Goal: Information Seeking & Learning: Find specific fact

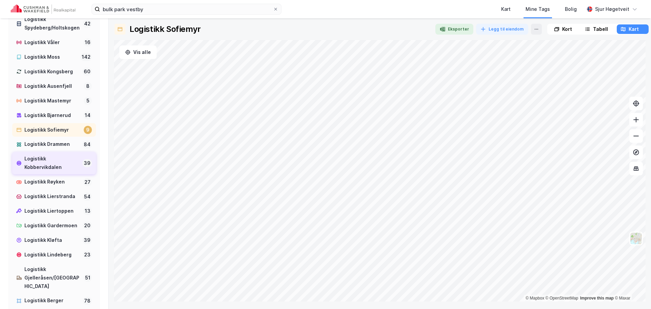
scroll to position [339, 0]
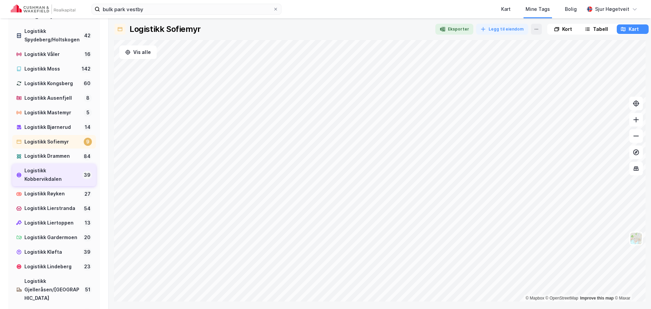
click at [68, 184] on div "Logistikk Kobbervikdalen" at bounding box center [51, 175] width 55 height 17
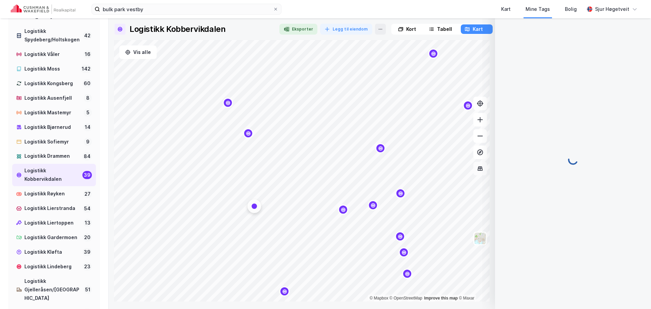
scroll to position [1, 0]
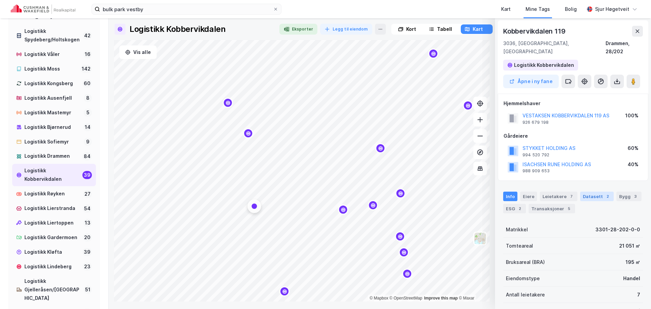
click at [591, 192] on div "Datasett 2" at bounding box center [597, 196] width 34 height 9
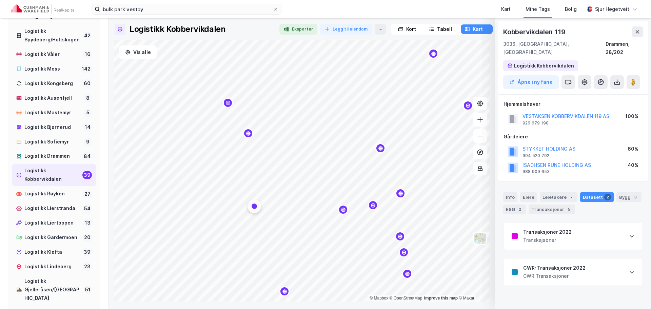
click at [623, 184] on div "Info [PERSON_NAME] 7 Datasett 2 Bygg 3 ESG 2 Transaksjoner 5" at bounding box center [573, 200] width 156 height 33
click at [625, 192] on div "Bygg 3" at bounding box center [629, 196] width 25 height 9
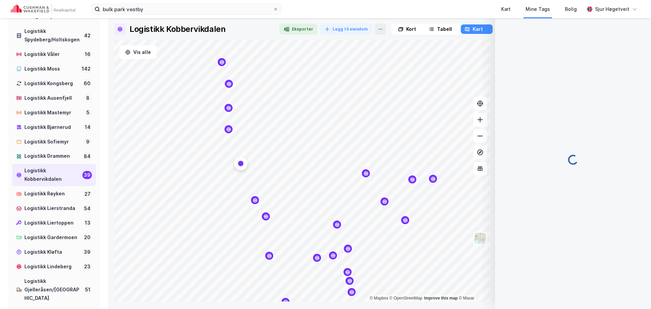
scroll to position [4, 0]
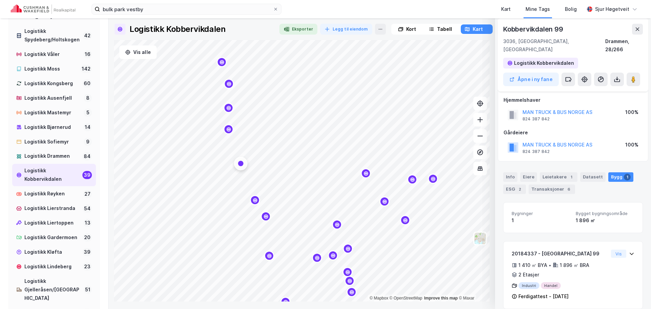
click at [227, 132] on div "Map marker" at bounding box center [229, 129] width 10 height 10
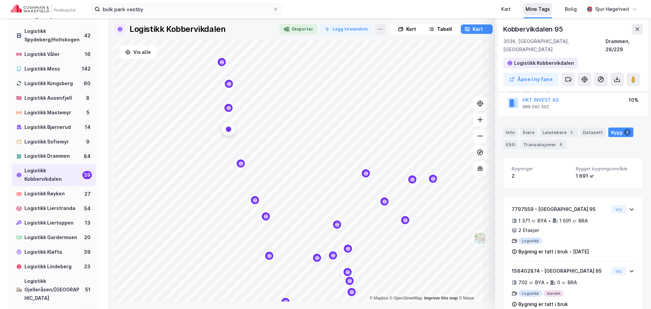
scroll to position [89, 0]
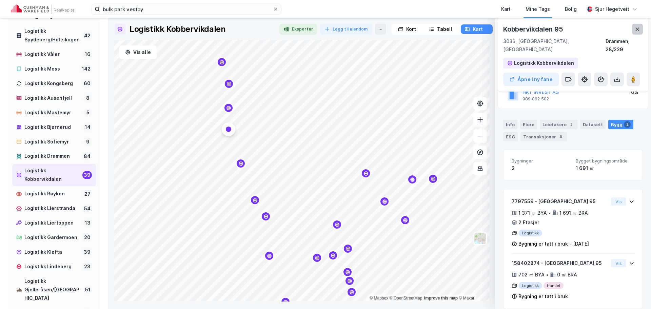
click at [637, 27] on icon at bounding box center [637, 28] width 5 height 5
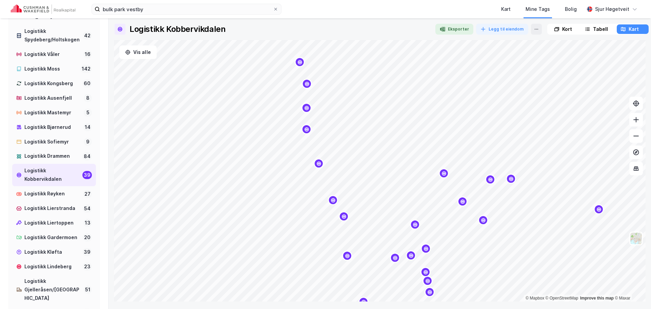
click at [559, 33] on div "Kort" at bounding box center [563, 28] width 31 height 9
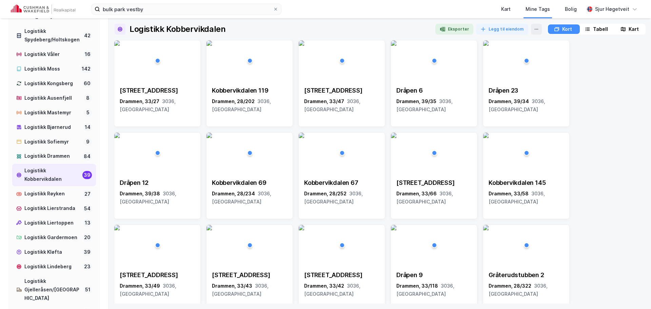
click at [55, 9] on img at bounding box center [43, 8] width 64 height 9
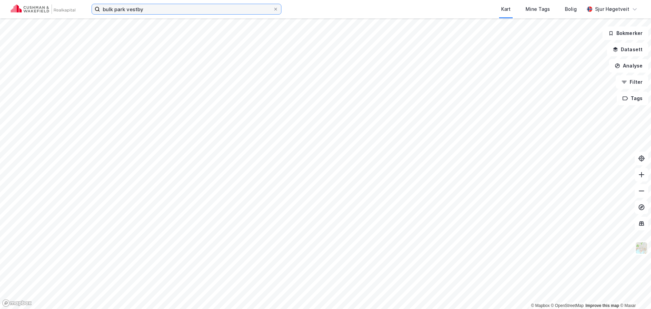
click at [151, 8] on input "bulk park vestby" at bounding box center [186, 9] width 173 height 10
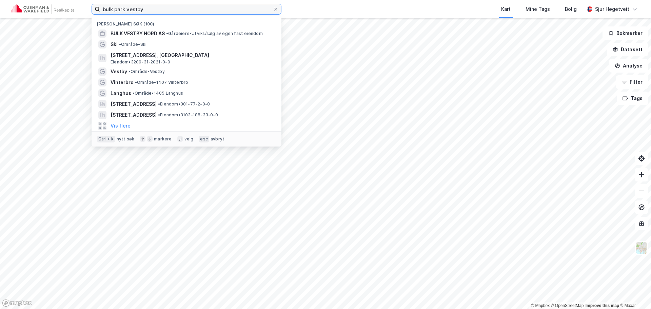
click at [155, 5] on input "bulk park vestby" at bounding box center [186, 9] width 173 height 10
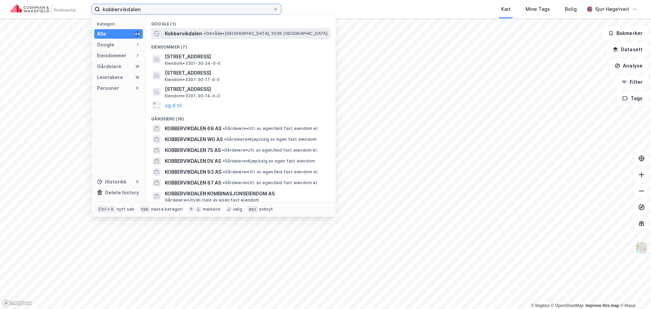
type input "kobbervikdalen"
click at [243, 31] on span "• Område • [GEOGRAPHIC_DATA], 3036 [GEOGRAPHIC_DATA]" at bounding box center [266, 33] width 124 height 5
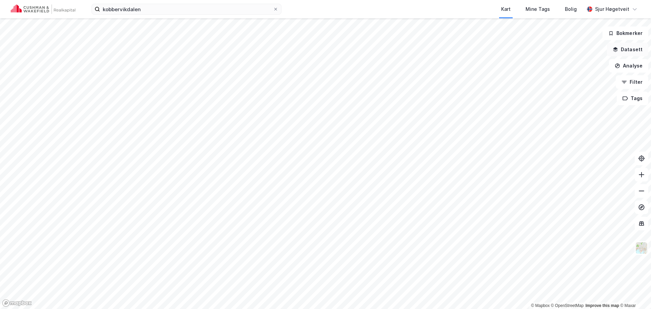
click at [634, 54] on button "Datasett" at bounding box center [627, 50] width 41 height 14
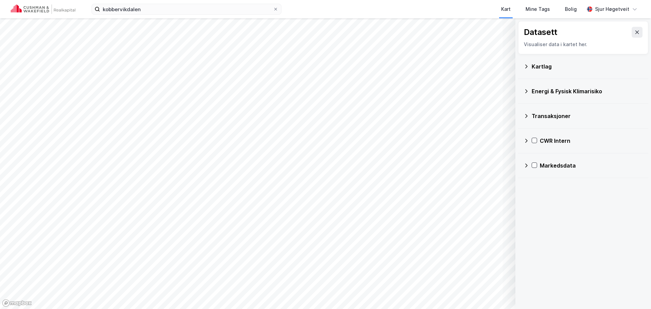
click at [529, 168] on icon at bounding box center [526, 165] width 5 height 5
click at [529, 164] on icon at bounding box center [526, 165] width 5 height 5
click at [529, 140] on icon at bounding box center [526, 140] width 5 height 5
click at [545, 175] on icon at bounding box center [543, 173] width 5 height 5
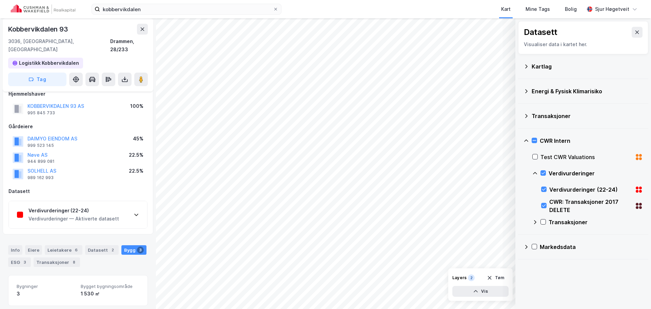
click at [118, 210] on div "Verdivurderinger (22-24) Verdivurderinger — Aktiverte datasett" at bounding box center [78, 214] width 138 height 27
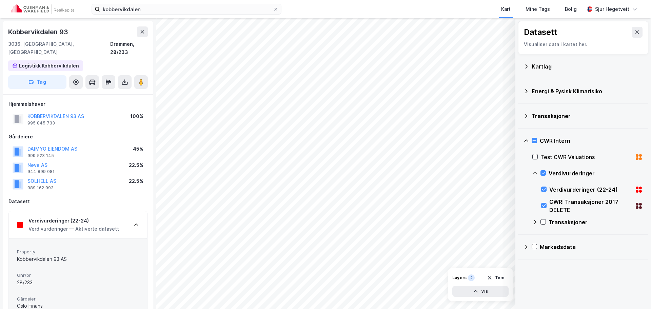
click at [128, 218] on div "Verdivurderinger (22-24) Verdivurderinger — Aktiverte datasett" at bounding box center [78, 224] width 138 height 27
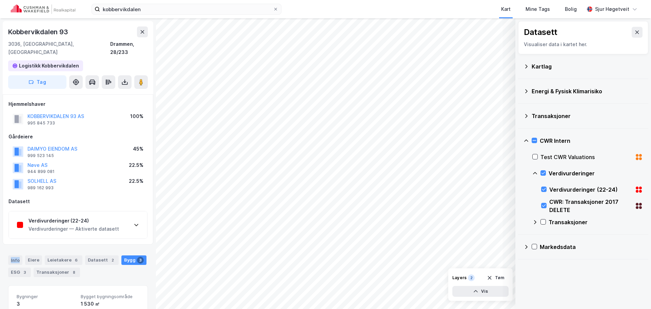
click at [128, 219] on div "Verdivurderinger (22-24) Verdivurderinger — Aktiverte datasett" at bounding box center [78, 224] width 138 height 27
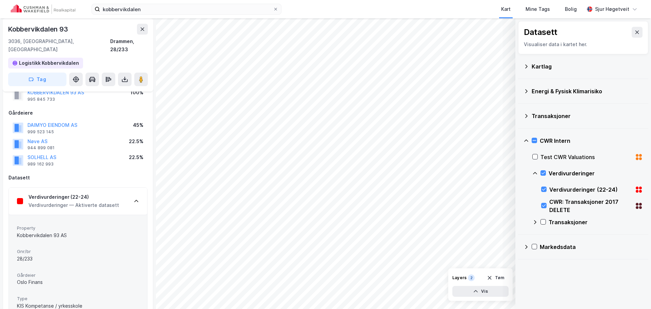
scroll to position [34, 0]
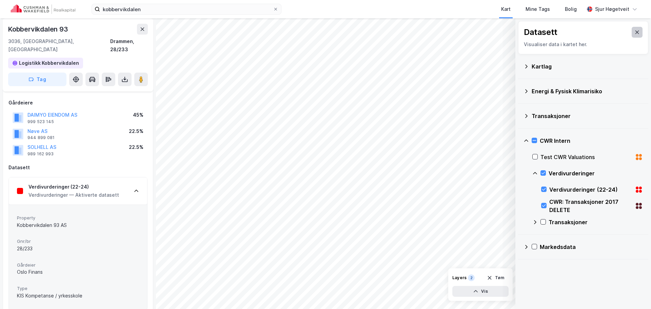
click at [635, 33] on icon at bounding box center [637, 32] width 5 height 5
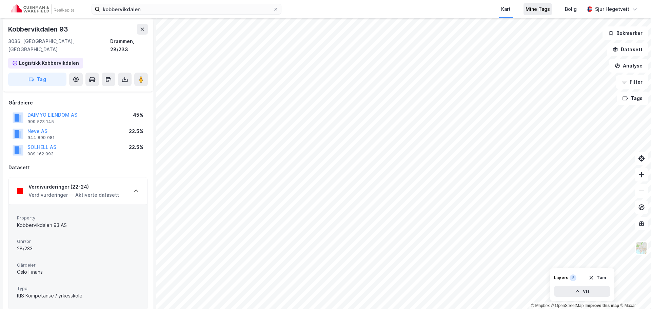
click at [552, 8] on div "Mine Tags" at bounding box center [538, 9] width 28 height 12
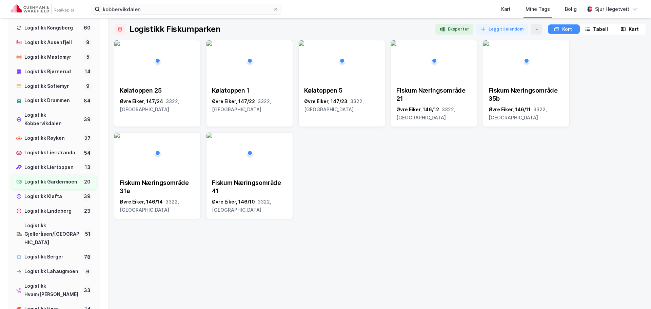
scroll to position [407, 0]
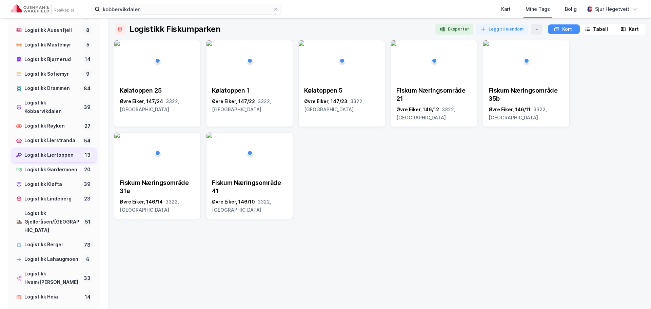
click at [65, 159] on div "Logistikk Liertoppen" at bounding box center [52, 155] width 56 height 8
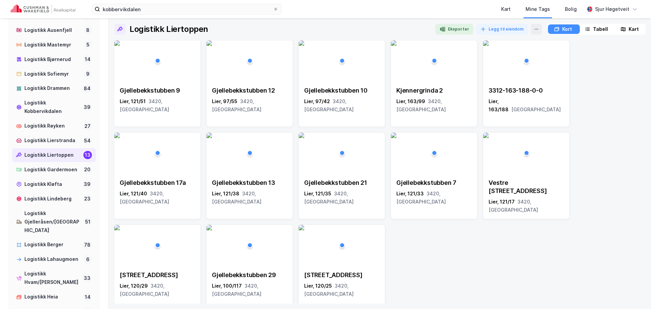
click at [623, 29] on icon at bounding box center [623, 28] width 5 height 5
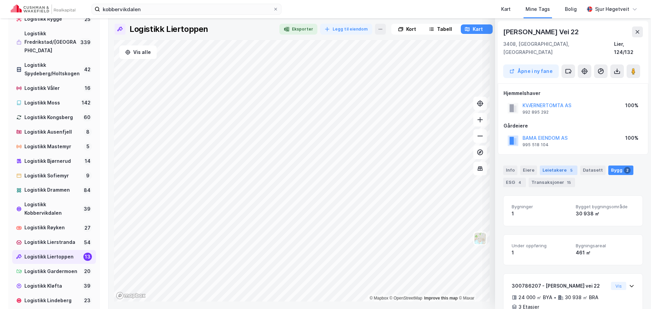
click at [568, 167] on div "5" at bounding box center [571, 170] width 7 height 7
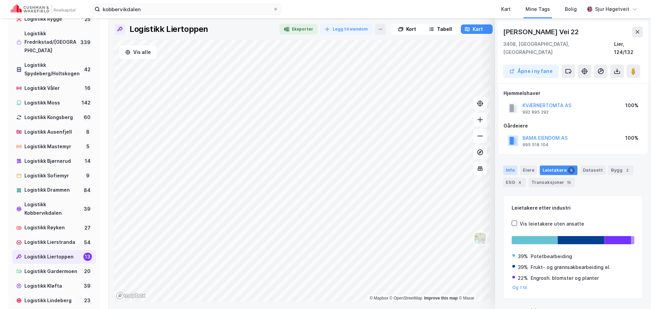
click at [508, 166] on div "Info" at bounding box center [510, 170] width 14 height 9
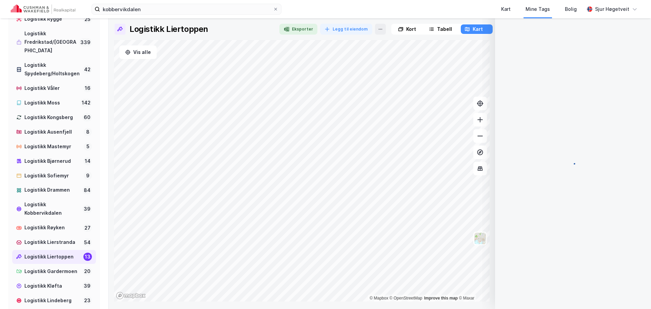
scroll to position [0, 0]
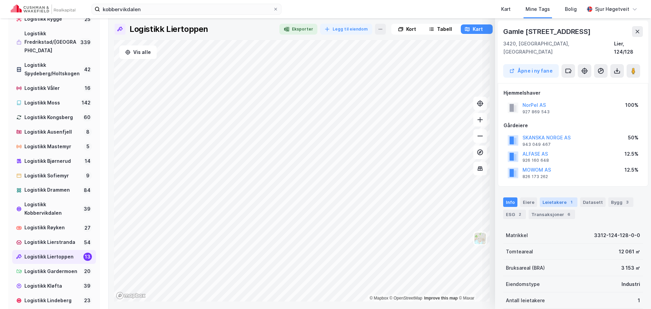
click at [552, 197] on div "Leietakere 1" at bounding box center [559, 201] width 38 height 9
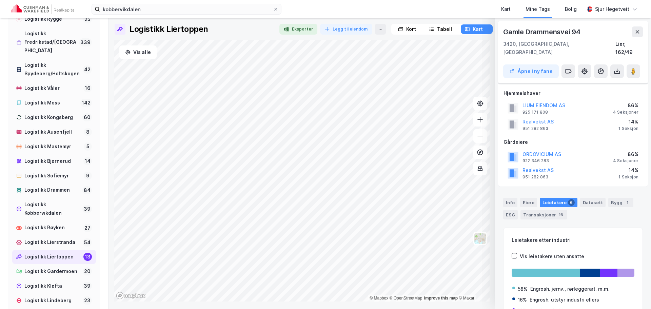
scroll to position [41, 0]
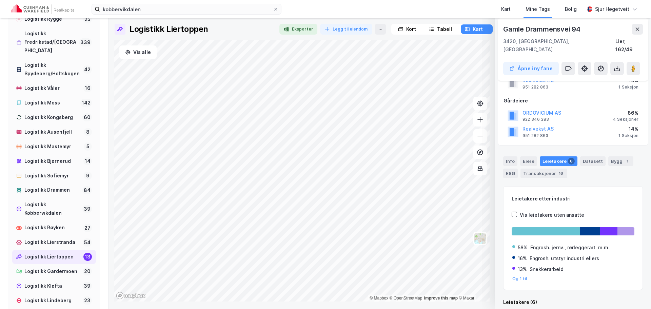
click at [497, 152] on div "Info [PERSON_NAME] 6 Datasett Bygg 1 ESG Transaksjoner 16" at bounding box center [573, 164] width 156 height 33
click at [617, 156] on div "Bygg 1" at bounding box center [621, 160] width 25 height 9
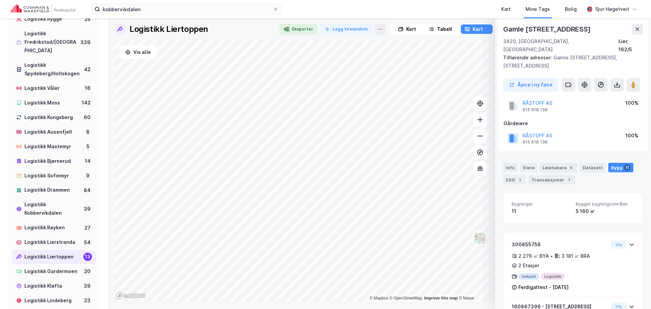
scroll to position [34, 0]
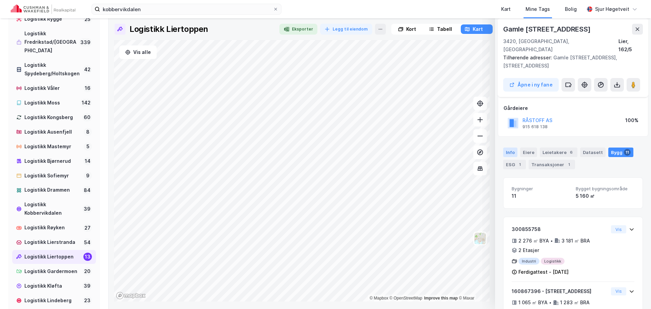
click at [516, 148] on div "Info" at bounding box center [510, 152] width 14 height 9
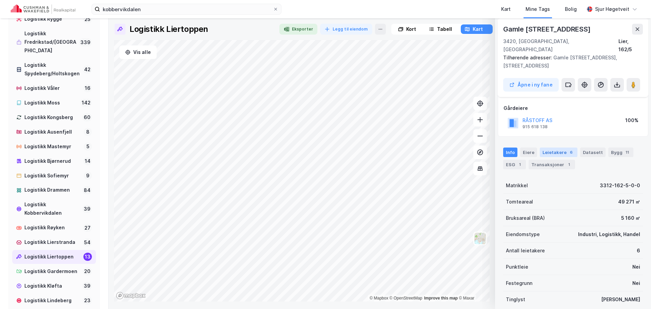
click at [572, 149] on div "6" at bounding box center [571, 152] width 7 height 7
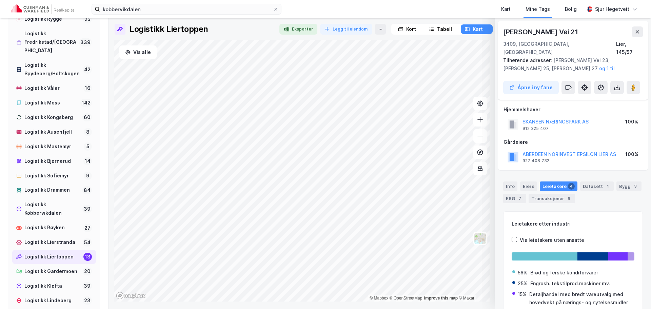
scroll to position [33, 0]
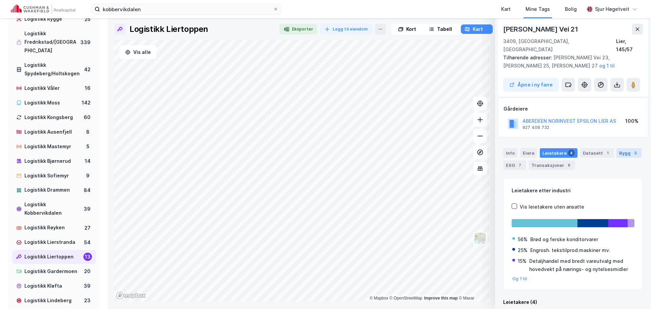
click at [621, 148] on div "Bygg 3" at bounding box center [629, 152] width 25 height 9
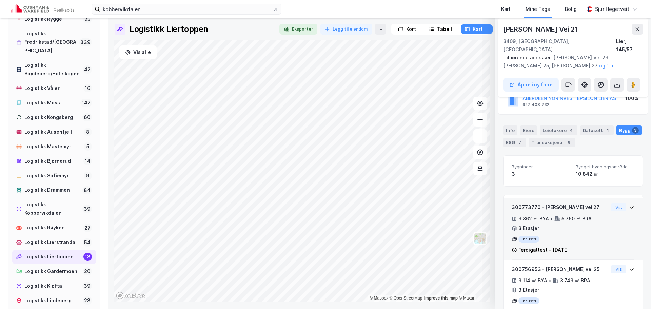
scroll to position [68, 0]
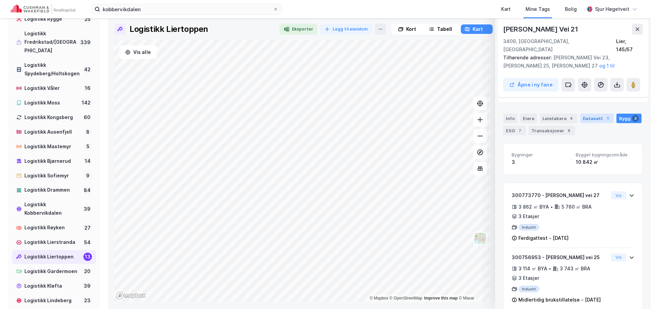
click at [585, 114] on div "Datasett 1" at bounding box center [597, 118] width 34 height 9
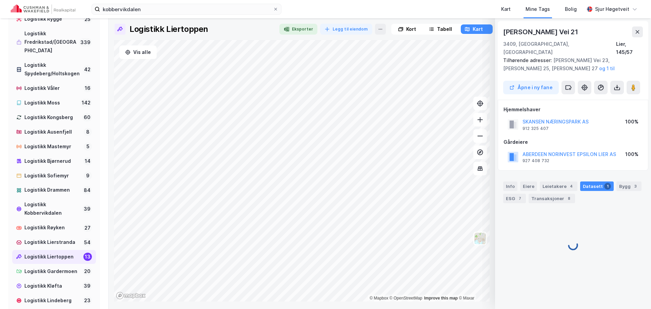
scroll to position [0, 0]
click at [576, 217] on div "CWR: Transaksjoner 2022" at bounding box center [554, 221] width 62 height 8
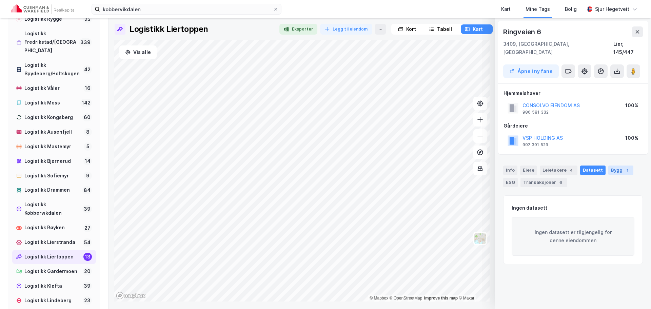
click at [617, 166] on div "Bygg 1" at bounding box center [621, 170] width 25 height 9
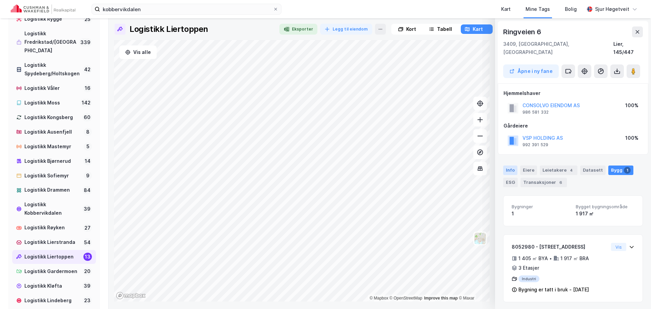
click at [507, 166] on div "Info" at bounding box center [510, 170] width 14 height 9
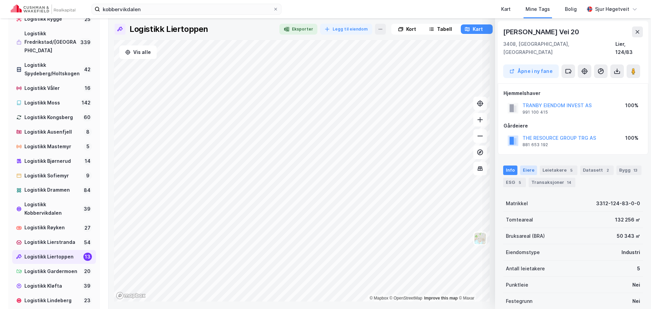
scroll to position [1, 0]
click at [551, 165] on div "Leietakere 5" at bounding box center [559, 169] width 38 height 9
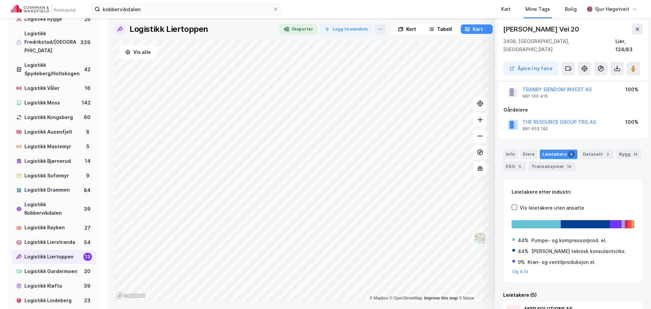
scroll to position [0, 0]
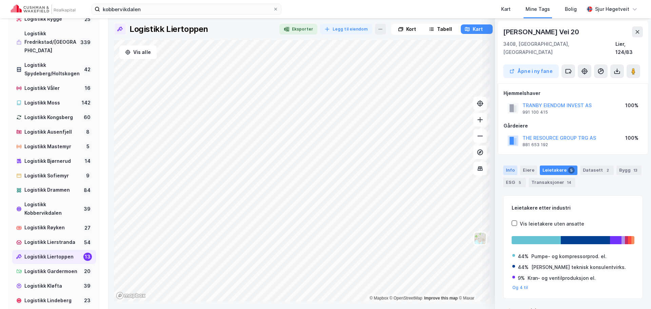
click at [506, 166] on div "Info" at bounding box center [510, 170] width 14 height 9
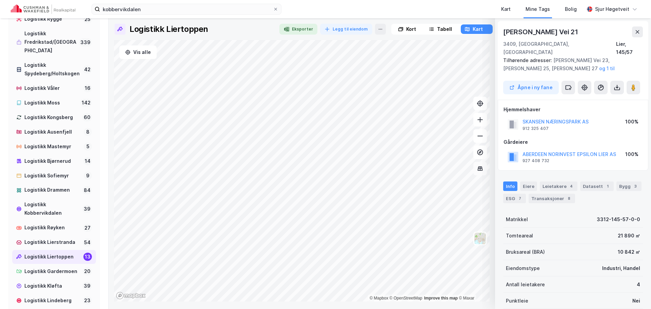
scroll to position [1, 0]
click at [588, 181] on div "Datasett 1" at bounding box center [597, 185] width 34 height 9
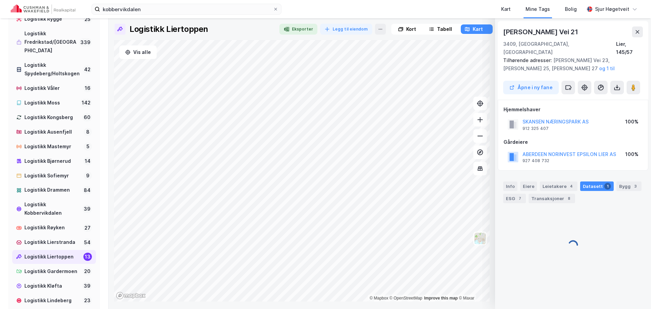
scroll to position [0, 0]
click at [571, 183] on div "4" at bounding box center [571, 186] width 7 height 7
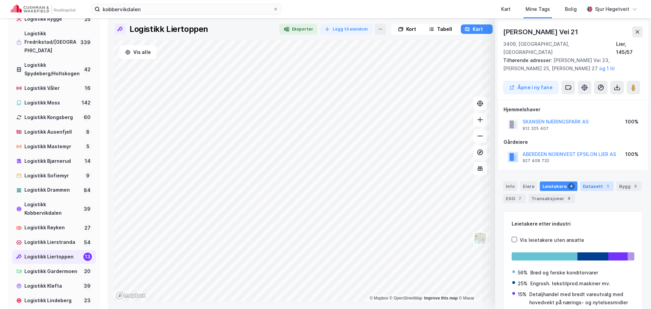
click at [589, 181] on div "Datasett 1" at bounding box center [597, 185] width 34 height 9
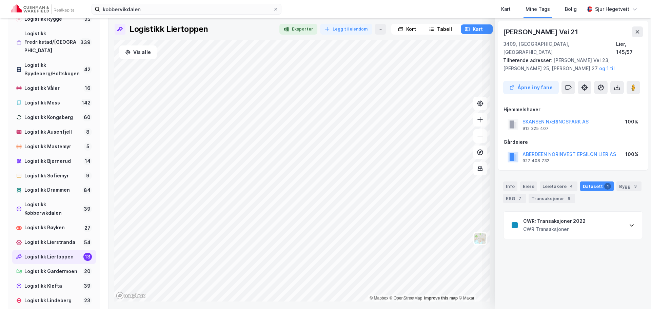
click at [585, 212] on div "CWR: Transaksjoner 2022 CWR Transaksjoner" at bounding box center [573, 225] width 139 height 27
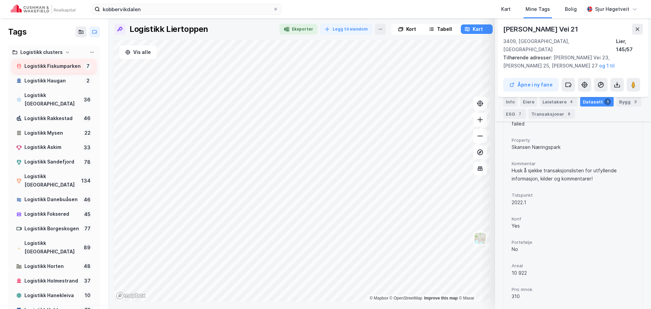
click at [65, 73] on div "Logistikk Fiskumparken 7" at bounding box center [54, 66] width 84 height 14
click at [637, 31] on icon at bounding box center [637, 28] width 5 height 5
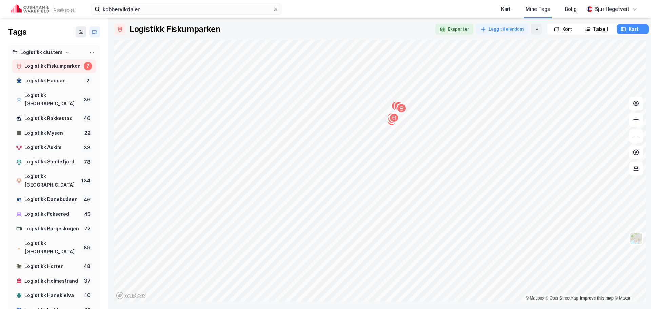
click at [28, 8] on img at bounding box center [43, 8] width 64 height 9
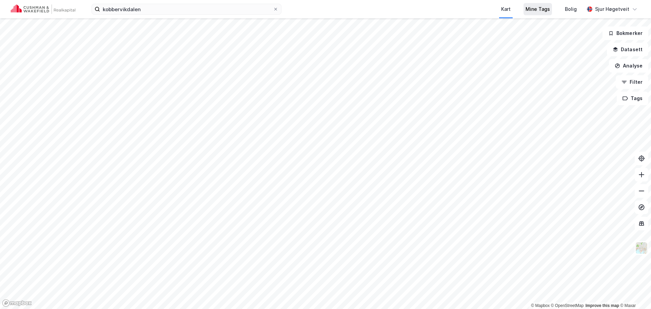
click at [548, 6] on div "Mine Tags" at bounding box center [538, 9] width 24 height 8
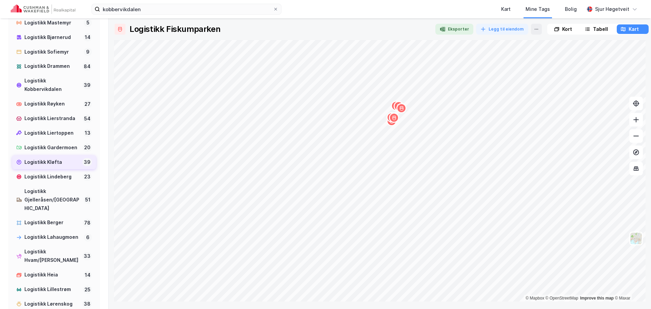
scroll to position [441, 0]
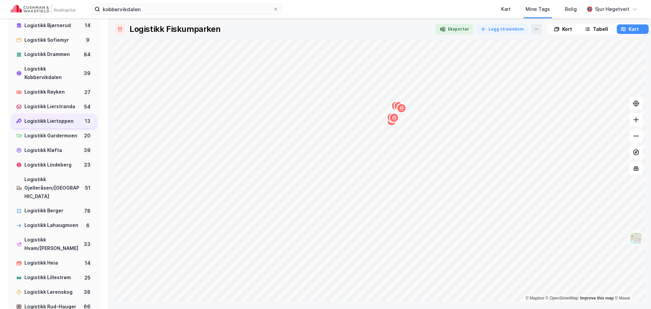
click at [58, 126] on div "Logistikk Liertoppen" at bounding box center [52, 121] width 56 height 8
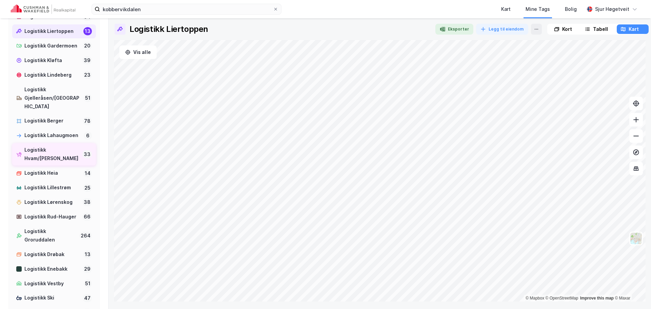
scroll to position [543, 0]
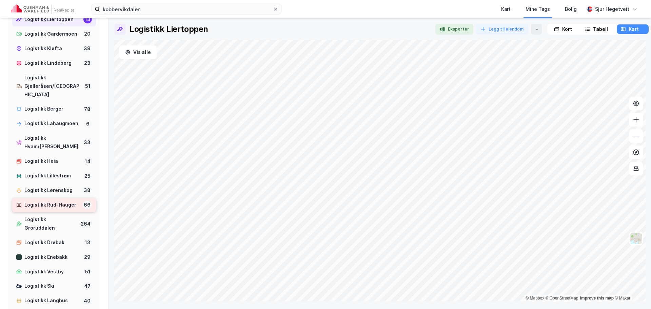
click at [50, 209] on div "Logistikk Rud-Hauger" at bounding box center [51, 205] width 55 height 8
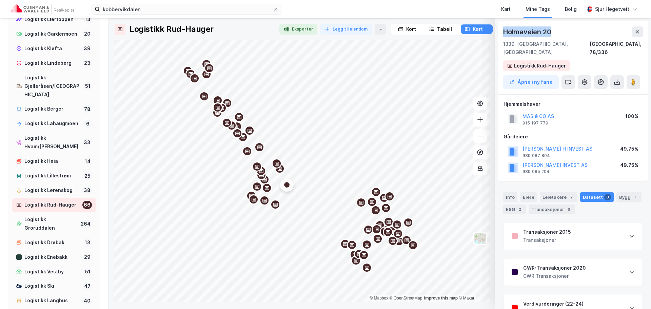
drag, startPoint x: 552, startPoint y: 31, endPoint x: 499, endPoint y: 33, distance: 52.9
click at [499, 33] on div "Holmaveien 20 1339, [GEOGRAPHIC_DATA], [GEOGRAPHIC_DATA], 78/336 Logistikk Rud-…" at bounding box center [573, 57] width 151 height 73
copy div "Holmaveien 20"
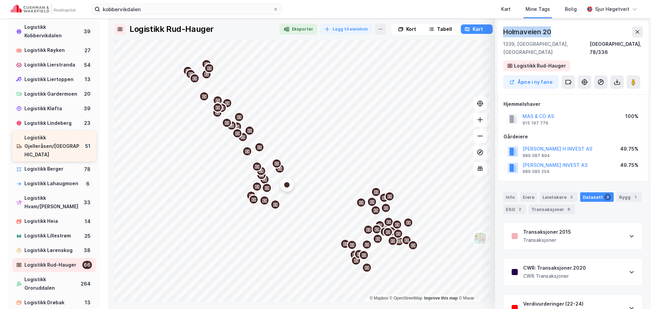
scroll to position [475, 0]
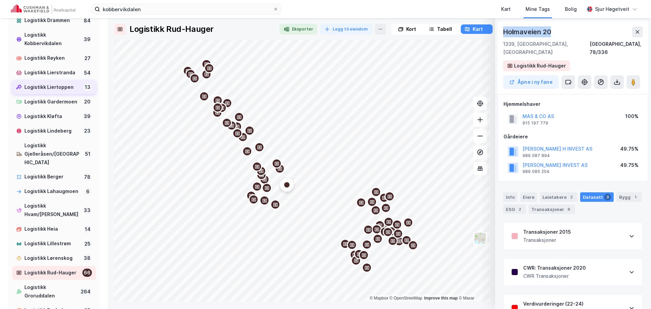
click at [66, 92] on div "Logistikk Liertoppen" at bounding box center [52, 87] width 56 height 8
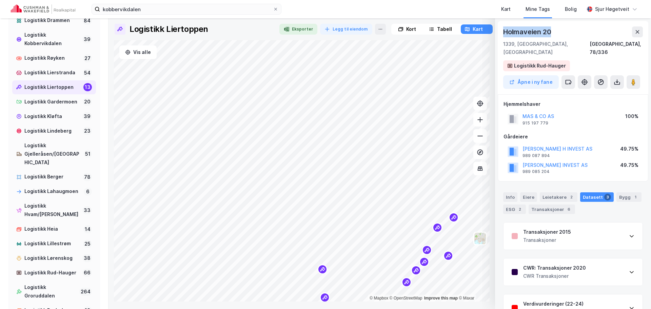
click at [637, 30] on icon at bounding box center [637, 31] width 5 height 5
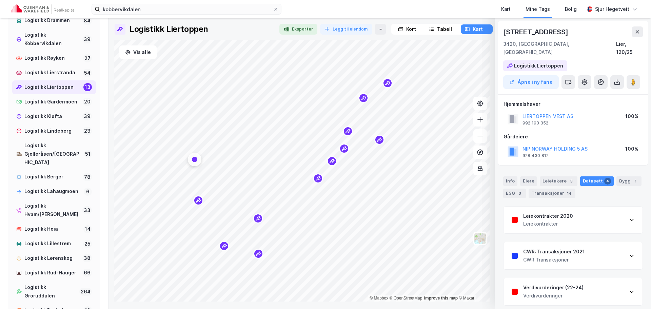
click at [526, 29] on div "[STREET_ADDRESS]" at bounding box center [536, 31] width 66 height 11
drag, startPoint x: 526, startPoint y: 29, endPoint x: 561, endPoint y: 31, distance: 35.0
click at [561, 31] on div "[STREET_ADDRESS]" at bounding box center [536, 31] width 66 height 11
copy div "[STREET_ADDRESS]"
click at [65, 77] on div "Logistikk Lierstranda" at bounding box center [52, 73] width 56 height 8
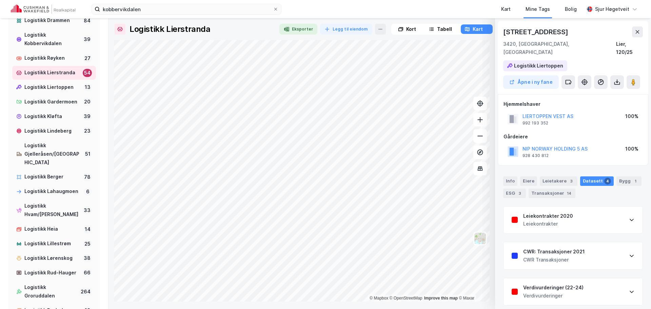
click at [595, 45] on div "3420, [GEOGRAPHIC_DATA], Buskerud Lier, 120/25" at bounding box center [573, 48] width 140 height 16
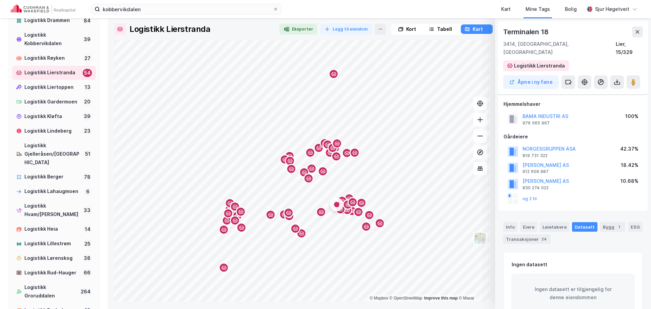
scroll to position [12, 0]
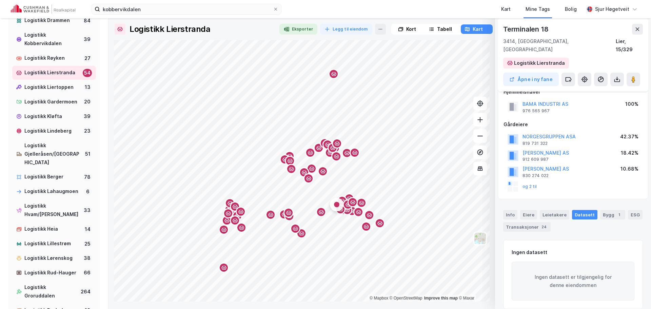
click at [520, 28] on div "Terminalen 18" at bounding box center [526, 29] width 46 height 11
drag, startPoint x: 520, startPoint y: 28, endPoint x: 543, endPoint y: 28, distance: 23.1
click at [542, 28] on div "Terminalen 18" at bounding box center [526, 29] width 46 height 11
copy div "Terminalen 18"
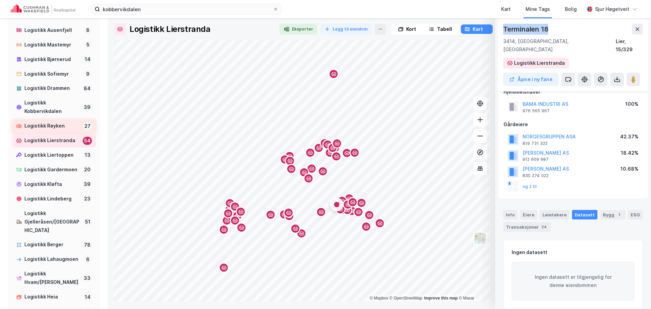
click at [57, 130] on div "Logistikk Røyken" at bounding box center [52, 126] width 56 height 8
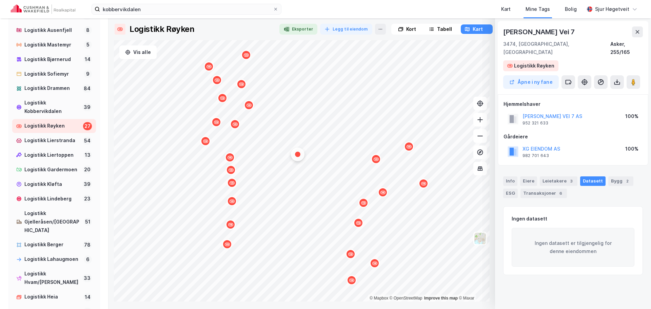
click at [514, 30] on div "[PERSON_NAME] Vei 7" at bounding box center [539, 31] width 73 height 11
drag, startPoint x: 514, startPoint y: 30, endPoint x: 584, endPoint y: 35, distance: 70.0
click at [584, 35] on div "[PERSON_NAME] Vei 7" at bounding box center [573, 31] width 140 height 11
copy div "[PERSON_NAME] Vei 7"
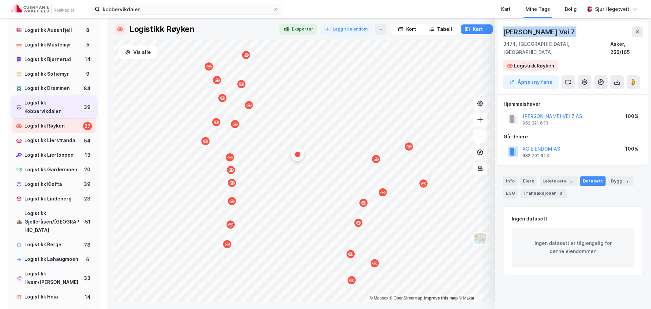
click at [47, 116] on div "Logistikk Kobbervikdalen" at bounding box center [51, 107] width 55 height 17
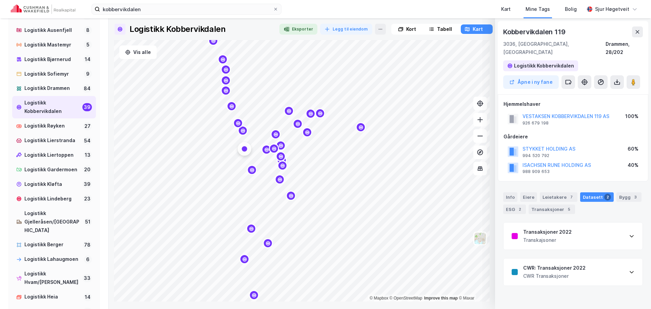
click at [531, 32] on div "Kobbervikdalen 119" at bounding box center [534, 31] width 63 height 11
drag, startPoint x: 531, startPoint y: 32, endPoint x: 559, endPoint y: 32, distance: 27.8
click at [559, 32] on div "Kobbervikdalen 119" at bounding box center [534, 31] width 63 height 11
copy div "Kobbervikdalen 119"
click at [63, 93] on div "Logistikk Drammen" at bounding box center [51, 88] width 55 height 8
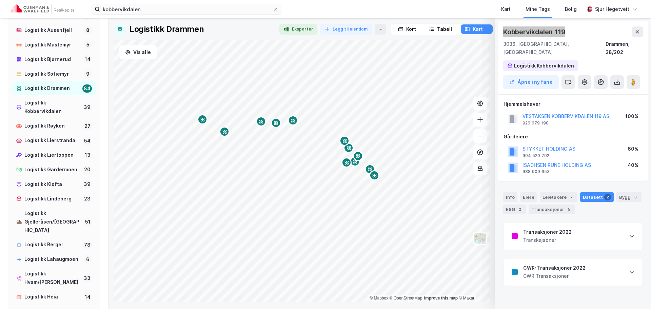
drag, startPoint x: 634, startPoint y: 31, endPoint x: 640, endPoint y: 30, distance: 5.5
click at [634, 31] on button at bounding box center [637, 31] width 11 height 11
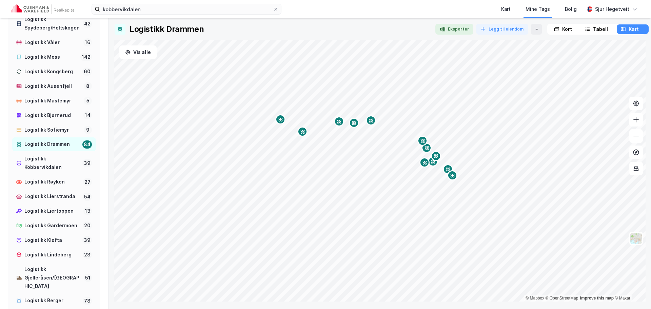
scroll to position [339, 0]
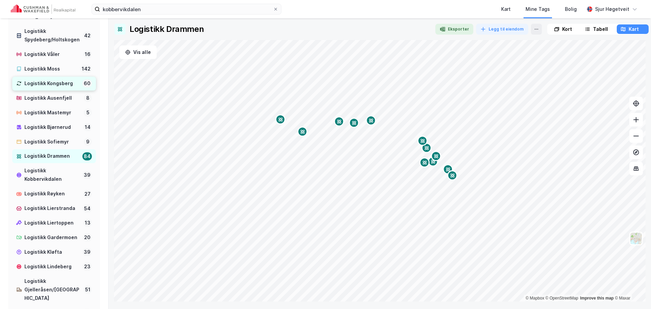
click at [70, 88] on div "Logistikk Kongsberg" at bounding box center [51, 83] width 55 height 8
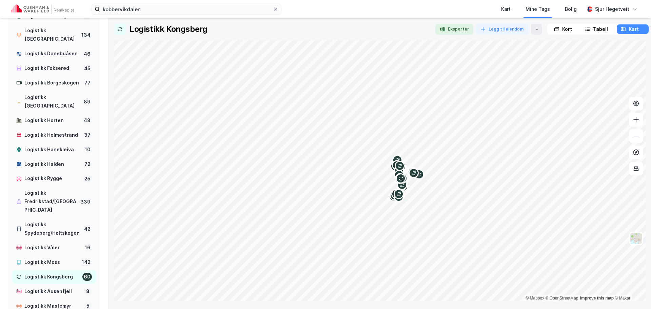
scroll to position [136, 0]
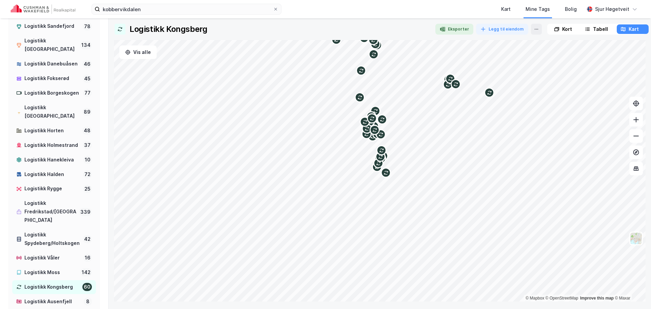
drag, startPoint x: 386, startPoint y: 241, endPoint x: 382, endPoint y: 148, distance: 92.7
click at [382, 148] on icon "Map marker" at bounding box center [381, 150] width 5 height 5
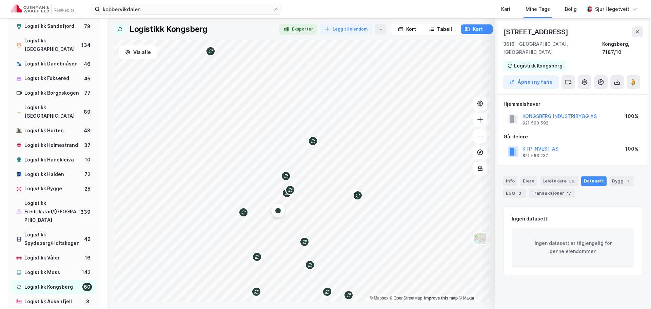
click at [531, 35] on div "[STREET_ADDRESS]" at bounding box center [536, 31] width 66 height 11
drag, startPoint x: 531, startPoint y: 35, endPoint x: 561, endPoint y: 34, distance: 30.2
click at [561, 34] on div "[STREET_ADDRESS]" at bounding box center [536, 31] width 66 height 11
copy div "[STREET_ADDRESS]"
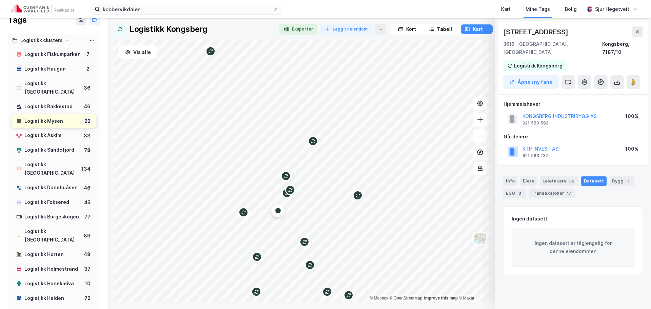
scroll to position [0, 0]
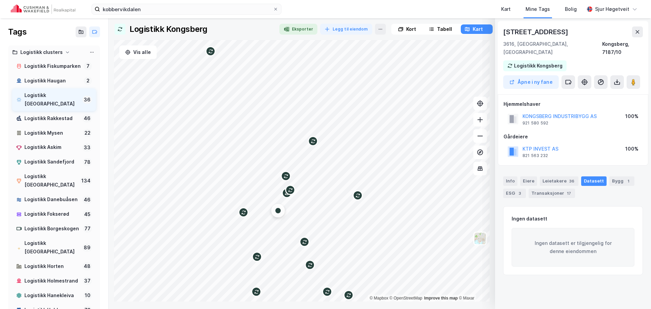
click at [74, 104] on div "Logistikk [GEOGRAPHIC_DATA]" at bounding box center [51, 99] width 55 height 17
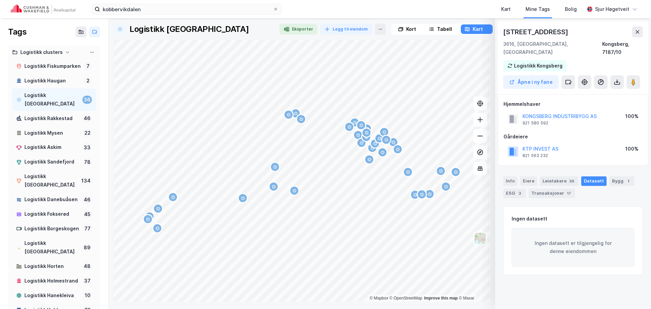
click at [403, 173] on div "Map marker" at bounding box center [408, 172] width 10 height 10
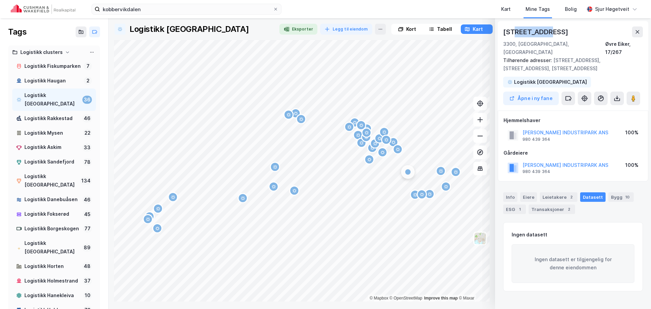
drag, startPoint x: 514, startPoint y: 30, endPoint x: 553, endPoint y: 31, distance: 39.0
click at [553, 31] on div "[STREET_ADDRESS]" at bounding box center [536, 31] width 66 height 11
click at [535, 30] on div "[STREET_ADDRESS]" at bounding box center [536, 31] width 66 height 11
drag, startPoint x: 535, startPoint y: 30, endPoint x: 569, endPoint y: 30, distance: 34.6
click at [569, 30] on div "[STREET_ADDRESS]" at bounding box center [536, 31] width 66 height 11
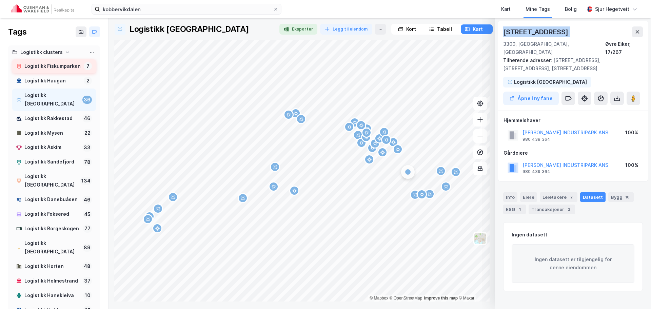
click at [62, 66] on div "Logistikk Fiskumparken" at bounding box center [52, 66] width 57 height 8
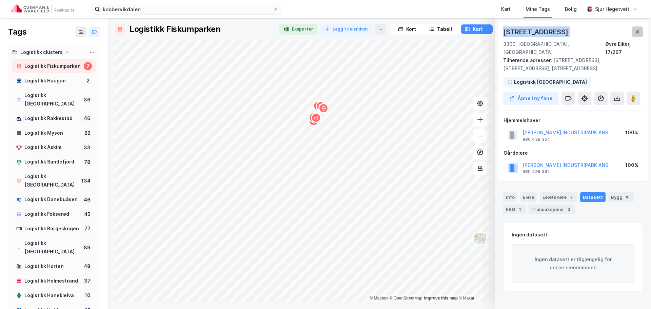
click at [639, 29] on icon at bounding box center [637, 31] width 5 height 5
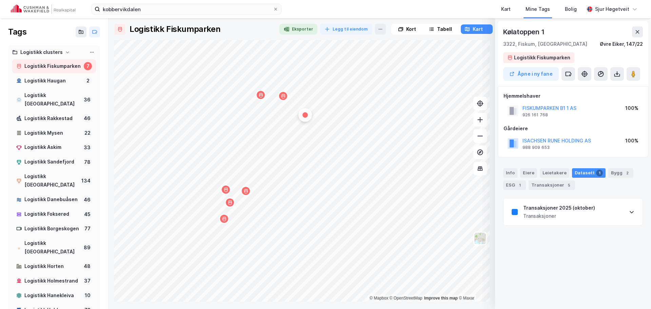
click at [520, 32] on div "Kølatoppen 1" at bounding box center [524, 31] width 43 height 11
drag, startPoint x: 520, startPoint y: 32, endPoint x: 551, endPoint y: 29, distance: 30.3
click at [551, 29] on div "Kølatoppen 1" at bounding box center [573, 31] width 140 height 11
copy div "Kølatoppen 1"
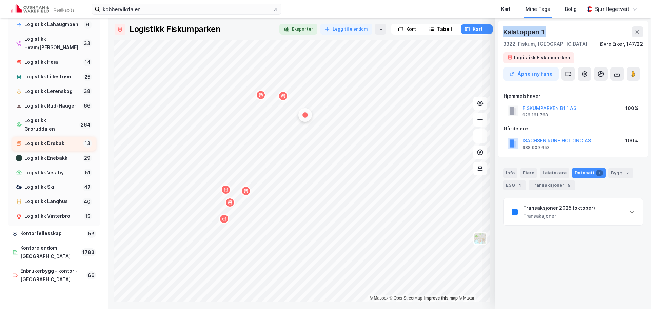
scroll to position [650, 0]
click at [46, 191] on div "Logistikk Ski" at bounding box center [52, 187] width 56 height 8
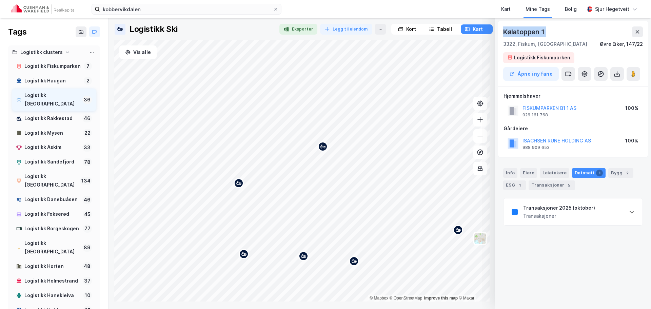
click at [56, 104] on div "Logistikk [GEOGRAPHIC_DATA]" at bounding box center [51, 99] width 55 height 17
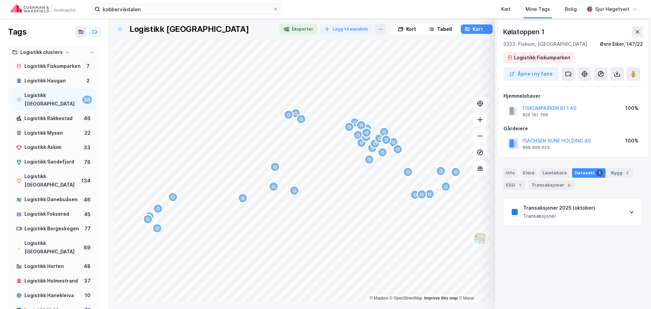
click at [579, 206] on div "Transaksjoner 2025 (oktober)" at bounding box center [559, 208] width 72 height 8
